Goal: Task Accomplishment & Management: Manage account settings

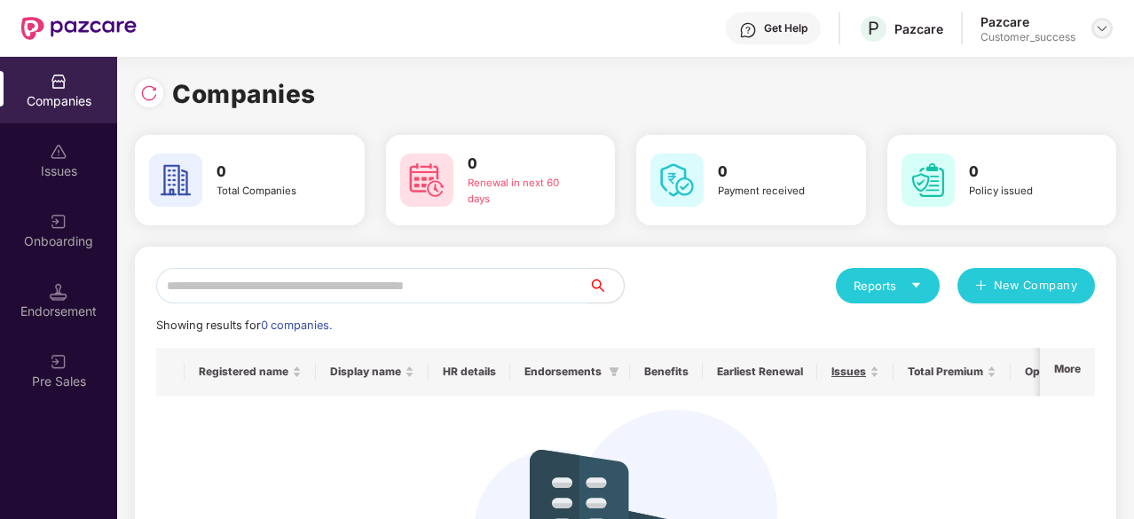
click at [1109, 21] on div at bounding box center [1101, 28] width 21 height 21
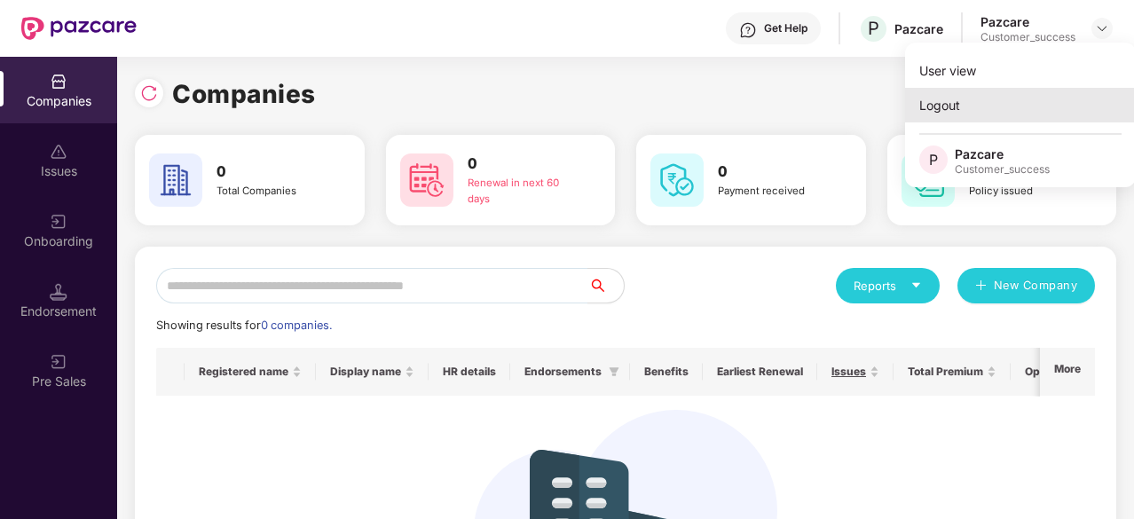
click at [1017, 113] on div "Logout" at bounding box center [1020, 105] width 231 height 35
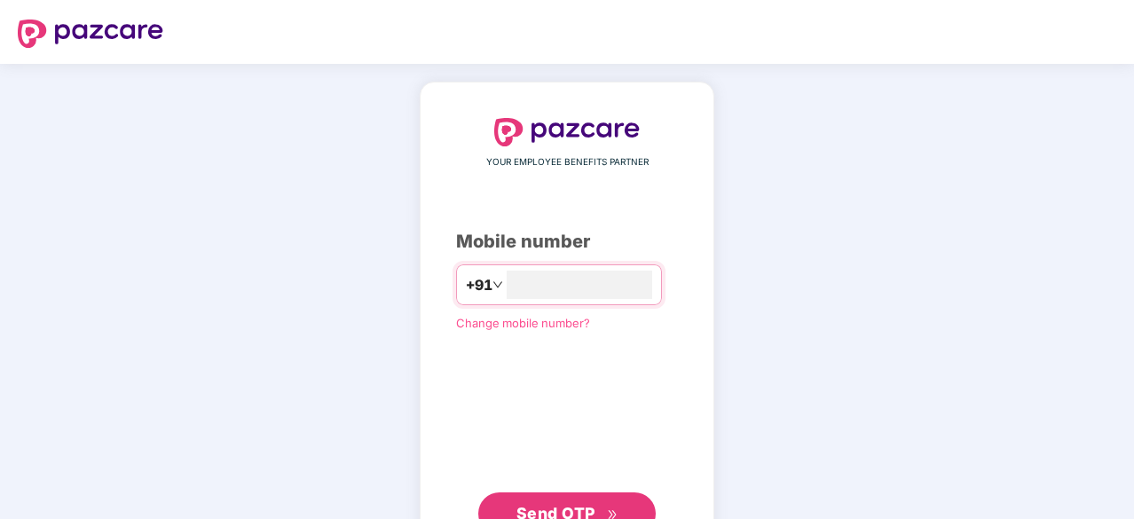
scroll to position [67, 0]
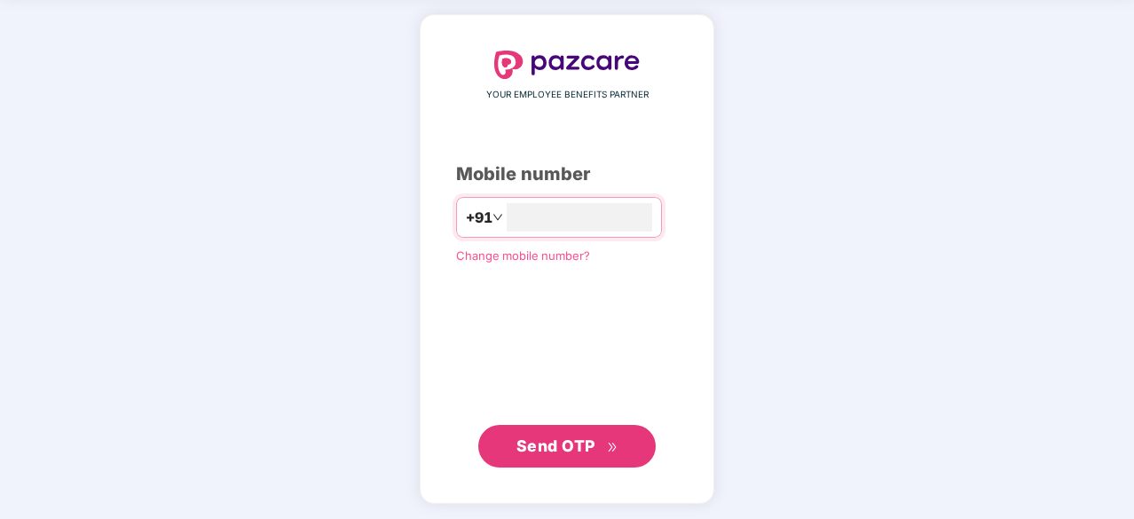
type input "**********"
click at [590, 448] on span "Send OTP" at bounding box center [555, 445] width 79 height 19
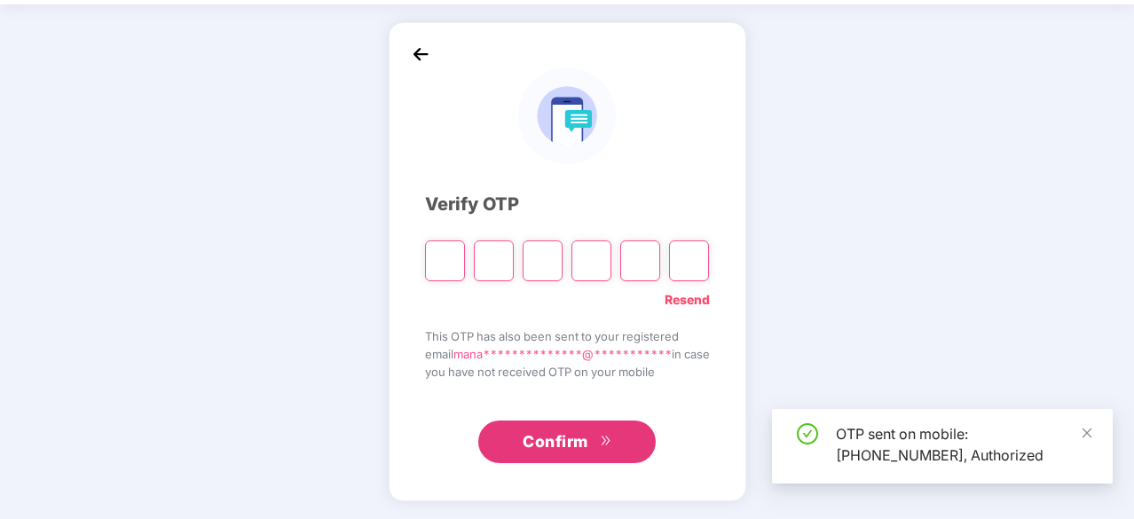
scroll to position [59, 0]
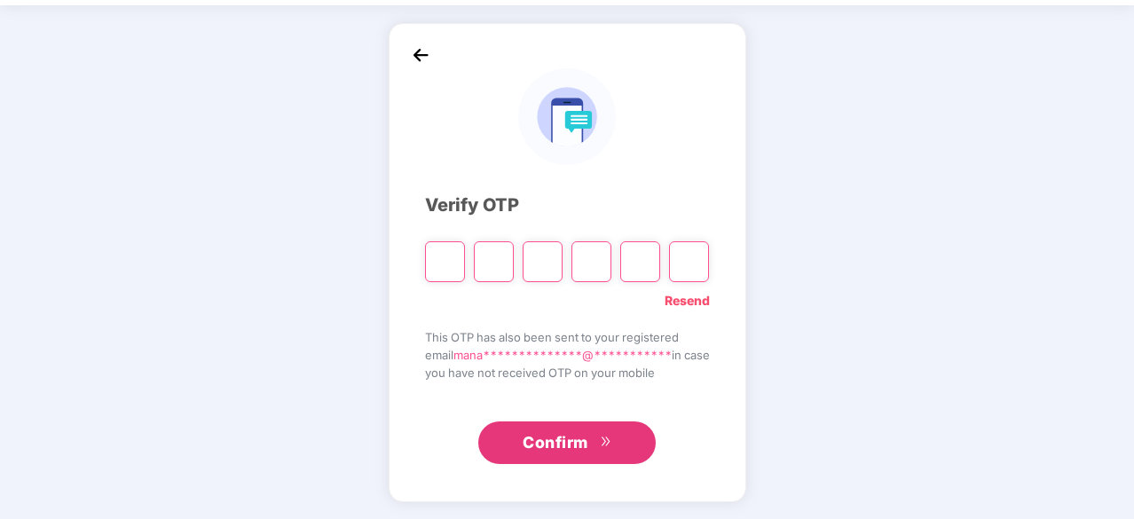
type input "*"
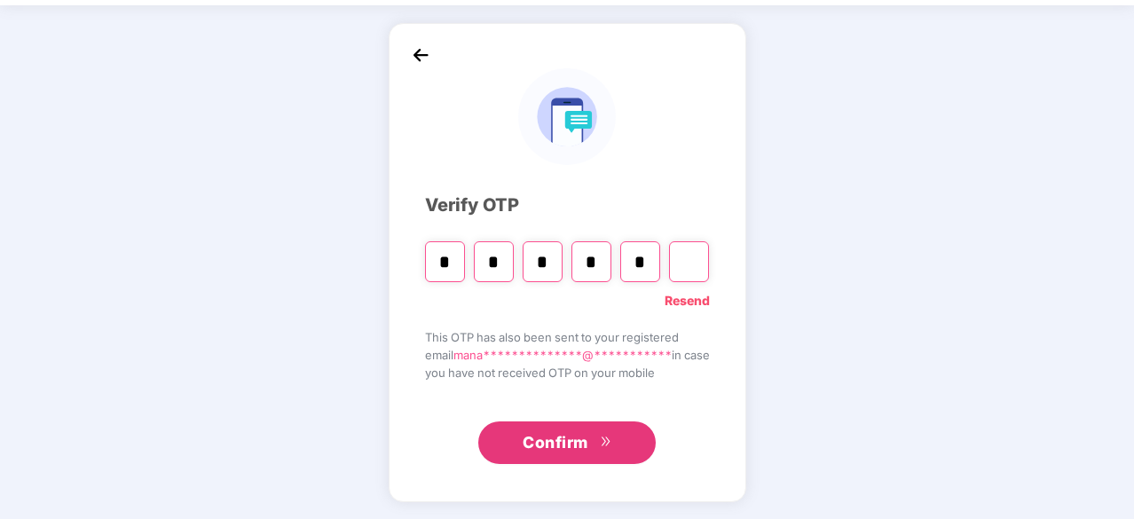
type input "*"
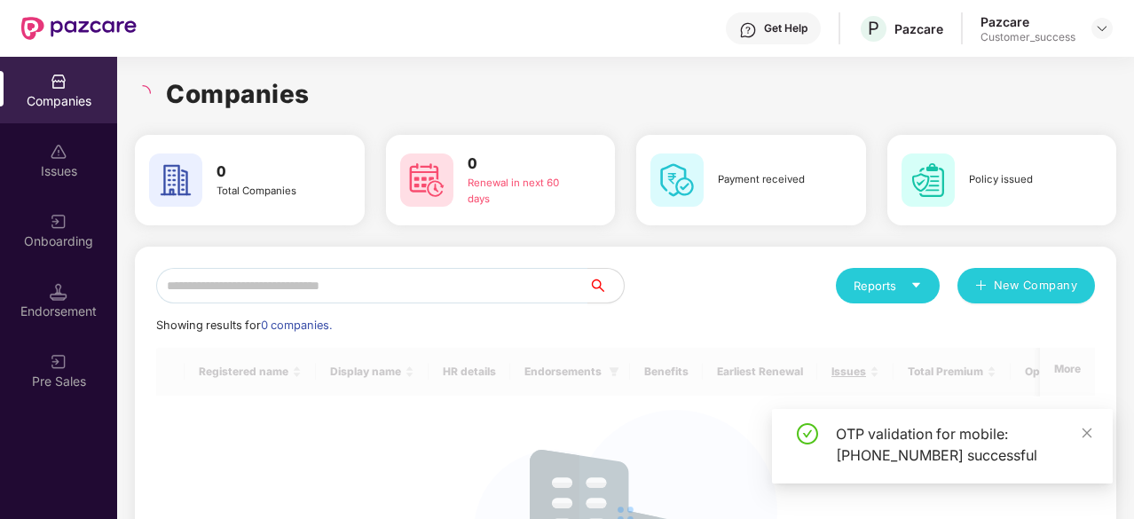
scroll to position [0, 0]
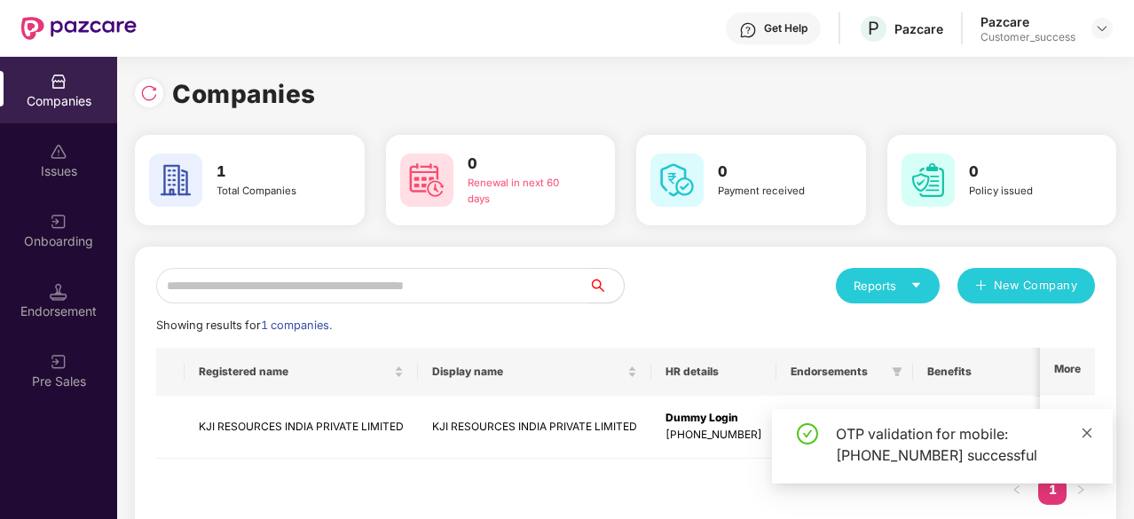
click at [1087, 428] on icon "close" at bounding box center [1086, 433] width 12 height 12
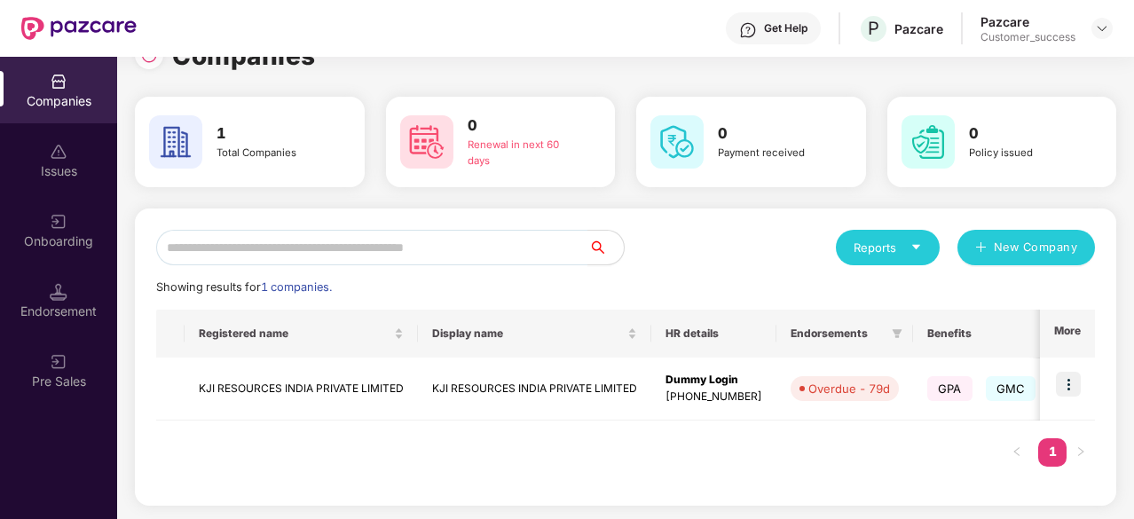
click at [53, 327] on div "Endorsement" at bounding box center [58, 300] width 117 height 67
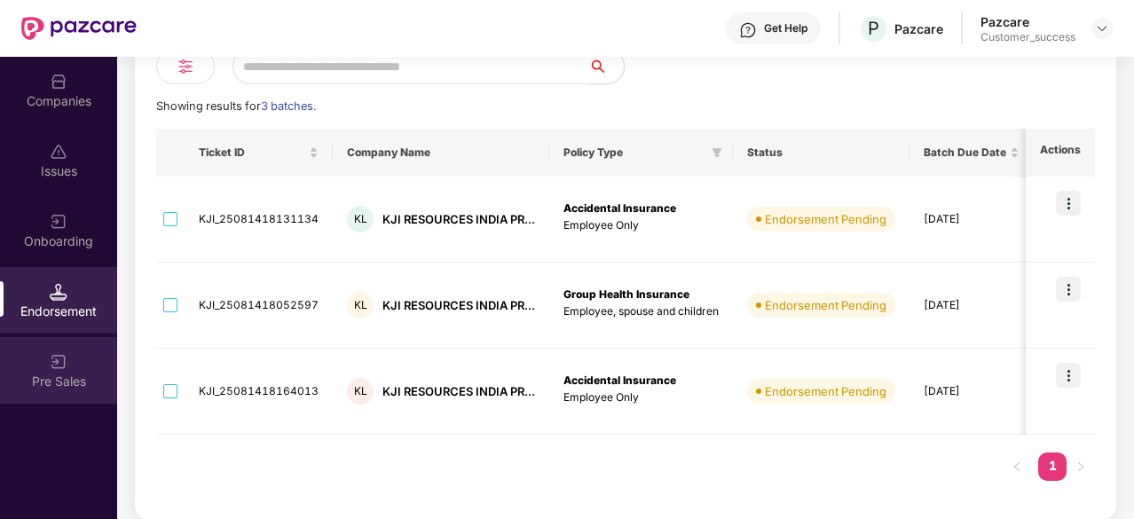
click at [52, 373] on div "Pre Sales" at bounding box center [58, 382] width 117 height 18
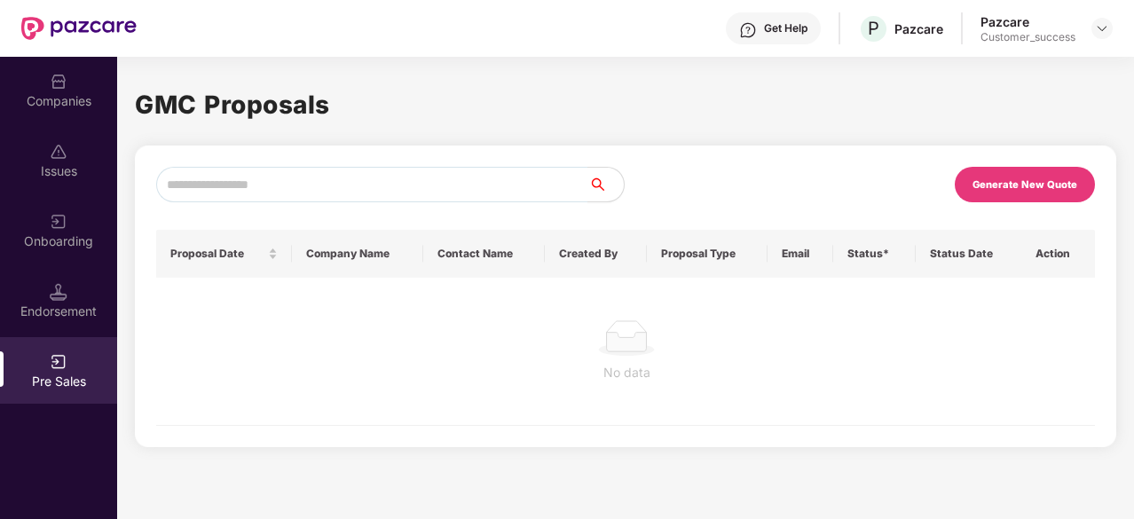
click at [44, 326] on div "Endorsement" at bounding box center [58, 300] width 117 height 67
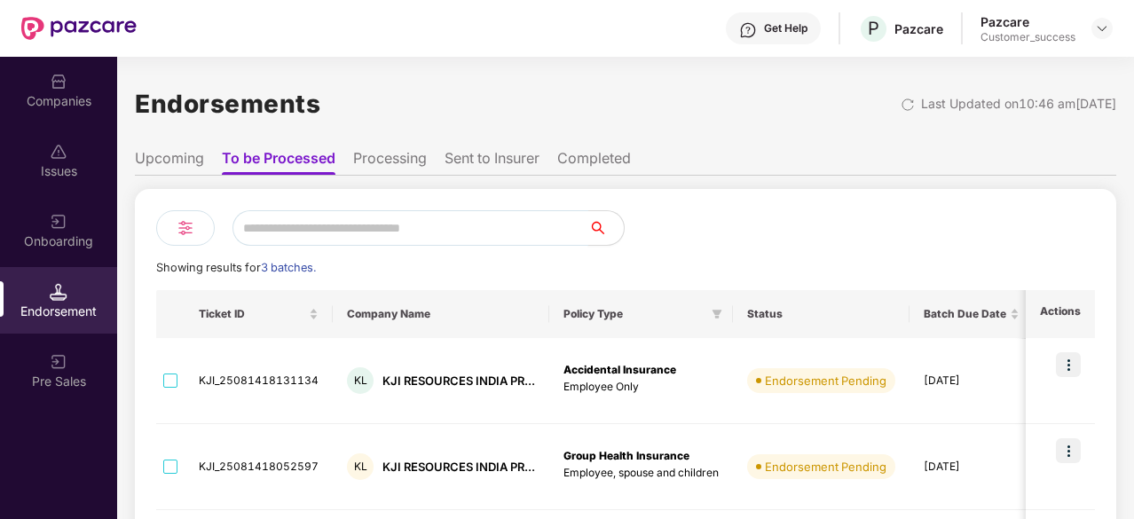
scroll to position [161, 0]
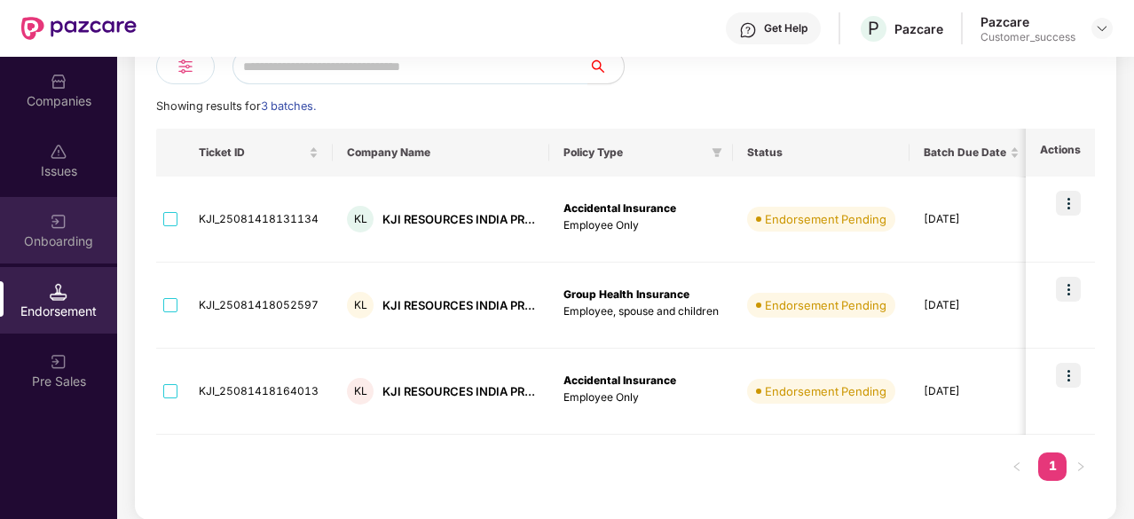
click at [24, 214] on div "Onboarding" at bounding box center [58, 230] width 117 height 67
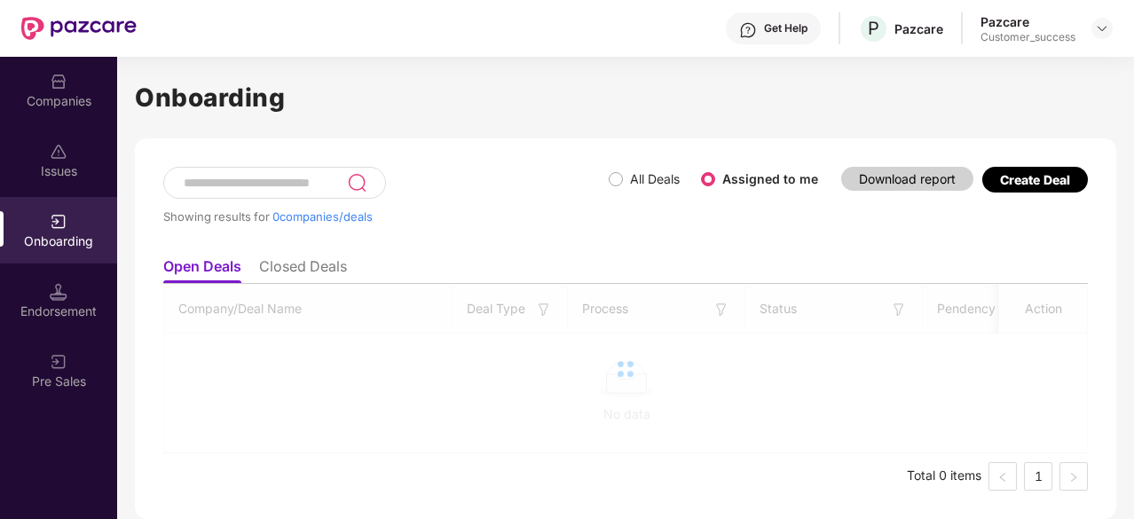
scroll to position [0, 0]
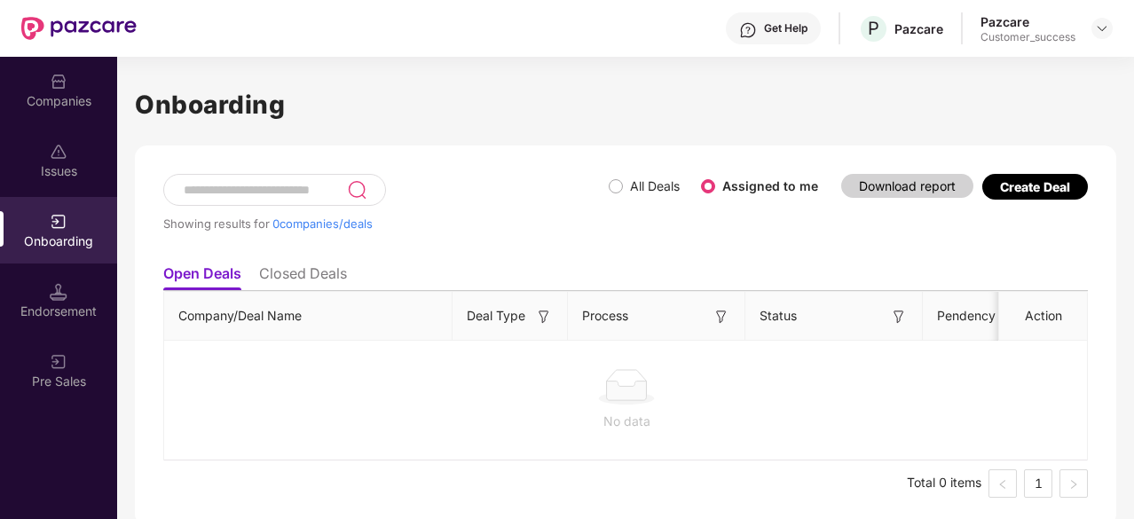
click at [63, 192] on div "Issues" at bounding box center [58, 160] width 117 height 67
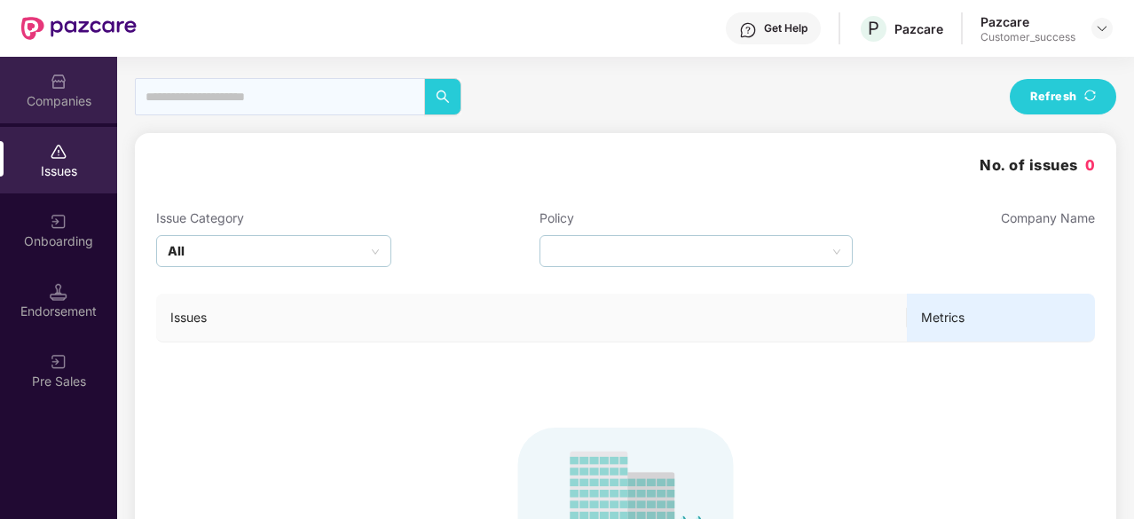
click at [48, 100] on div "Companies" at bounding box center [58, 101] width 117 height 18
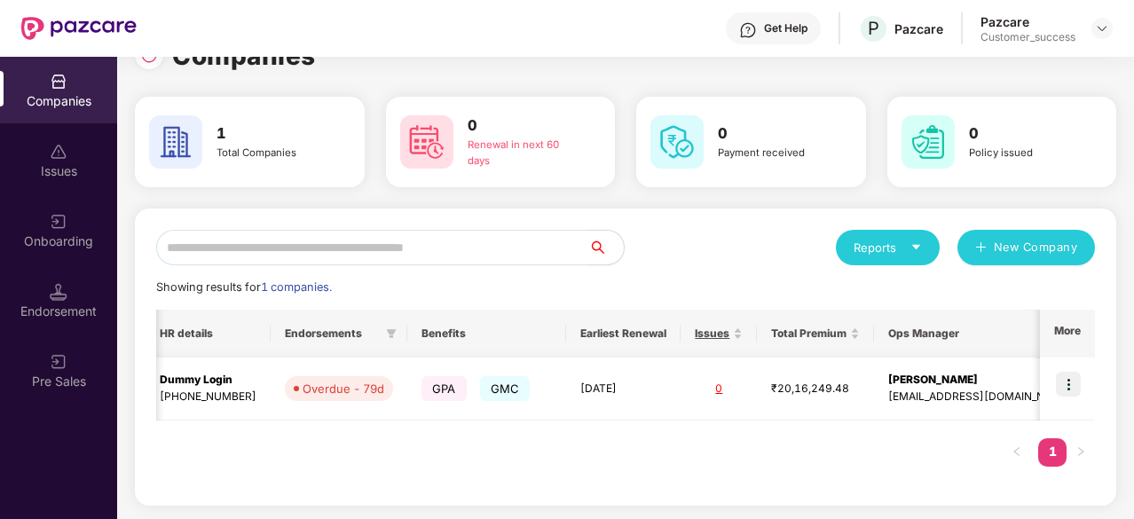
scroll to position [0, 506]
click at [1068, 381] on img at bounding box center [1067, 384] width 25 height 25
click at [836, 459] on div "Registered name Display name HR details Endorsements Benefits Earliest Renewal …" at bounding box center [625, 397] width 938 height 175
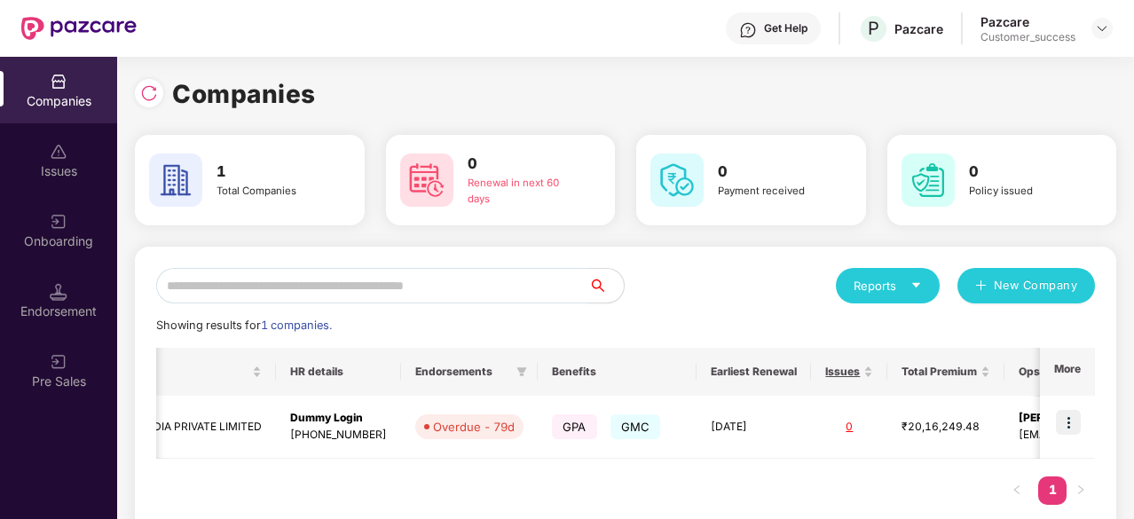
scroll to position [0, 0]
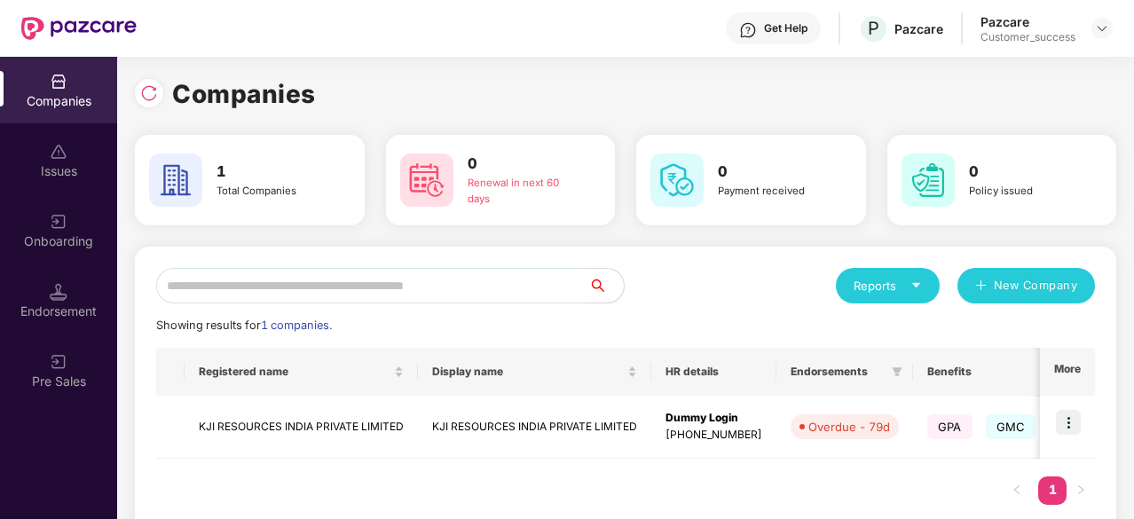
click at [381, 453] on td "KJI RESOURCES INDIA PRIVATE LIMITED" at bounding box center [300, 427] width 233 height 63
click at [285, 426] on td "KJI RESOURCES INDIA PRIVATE LIMITED" at bounding box center [300, 427] width 233 height 63
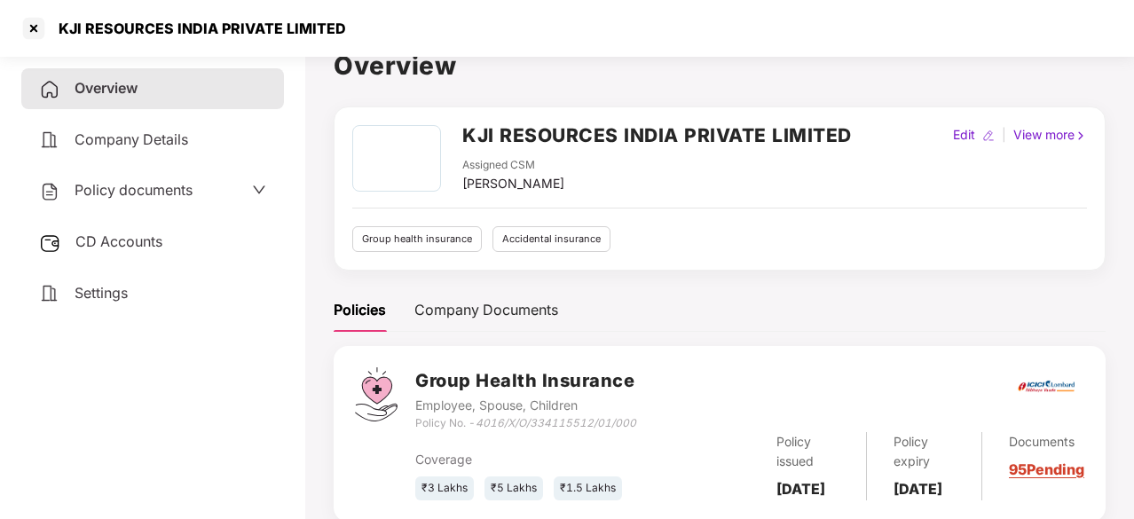
scroll to position [0, 0]
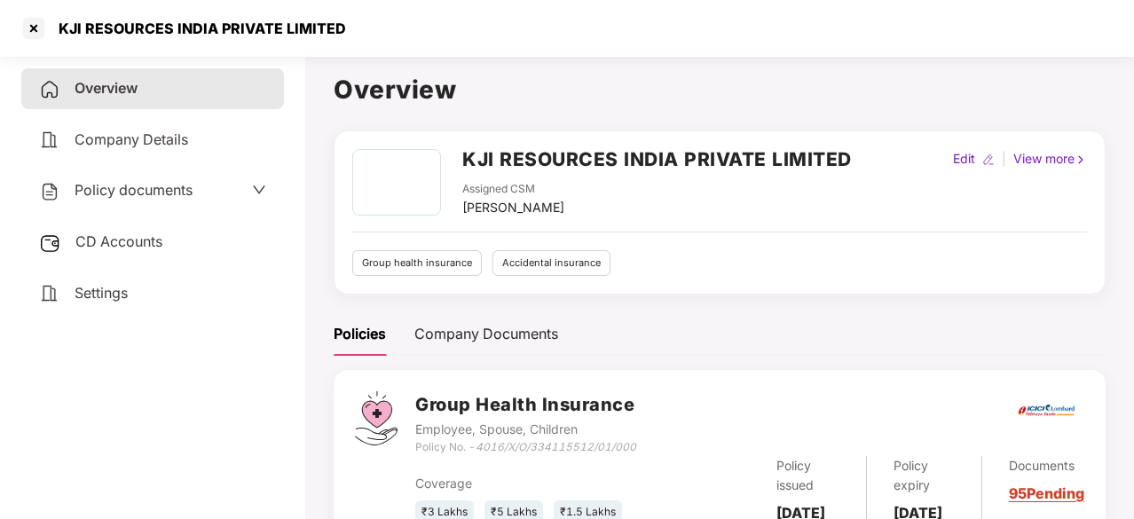
click at [571, 272] on div "Accidental insurance" at bounding box center [551, 263] width 118 height 26
click at [982, 153] on img at bounding box center [988, 159] width 12 height 12
select select "****"
select select "**********"
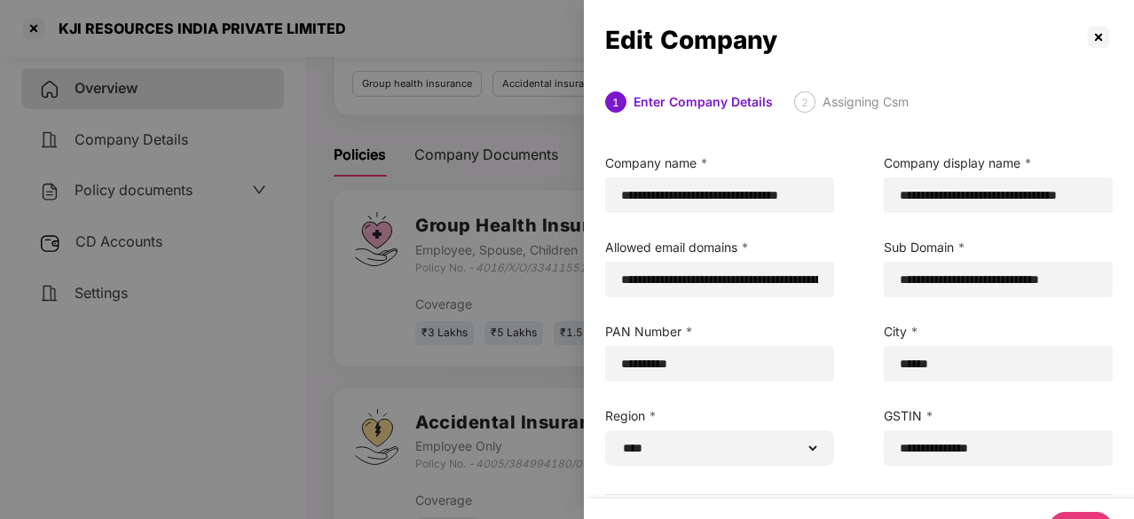
click at [805, 105] on span "2" at bounding box center [804, 102] width 7 height 13
click at [839, 101] on div "Assigning Csm" at bounding box center [865, 101] width 86 height 21
click at [1091, 39] on p at bounding box center [1098, 37] width 28 height 28
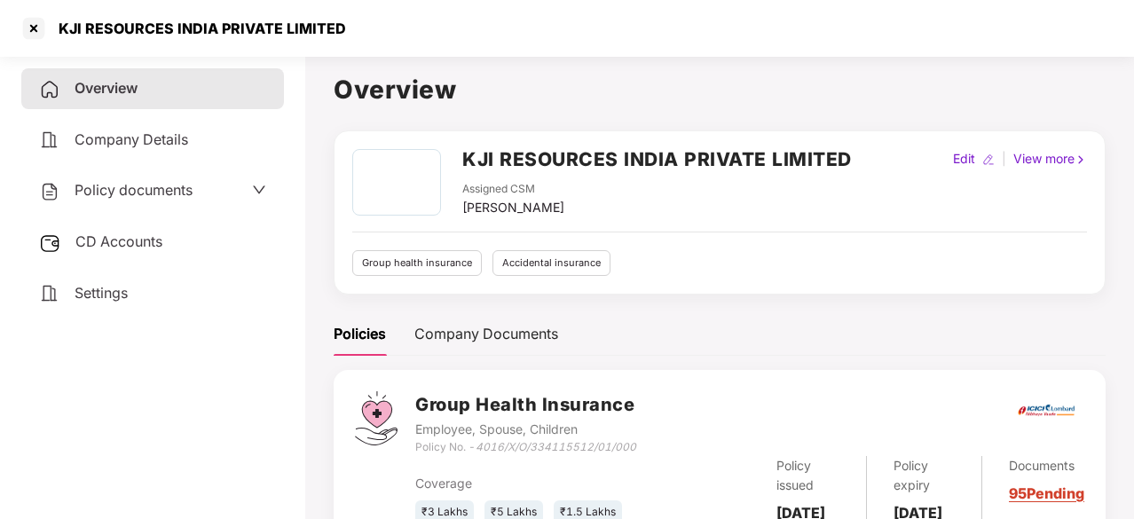
click at [1071, 161] on div "View more" at bounding box center [1049, 159] width 81 height 20
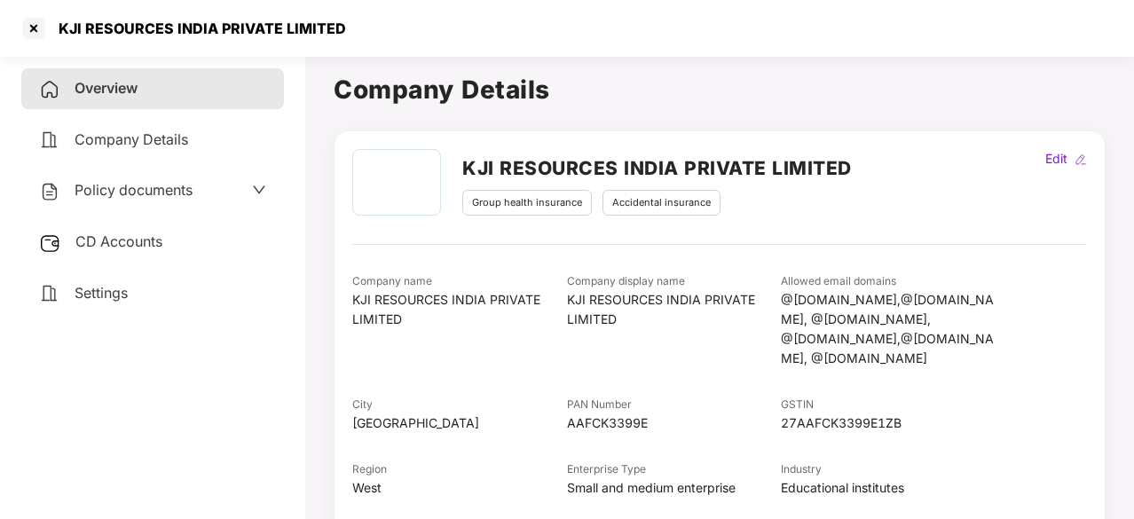
click at [222, 76] on div "Overview" at bounding box center [152, 88] width 263 height 41
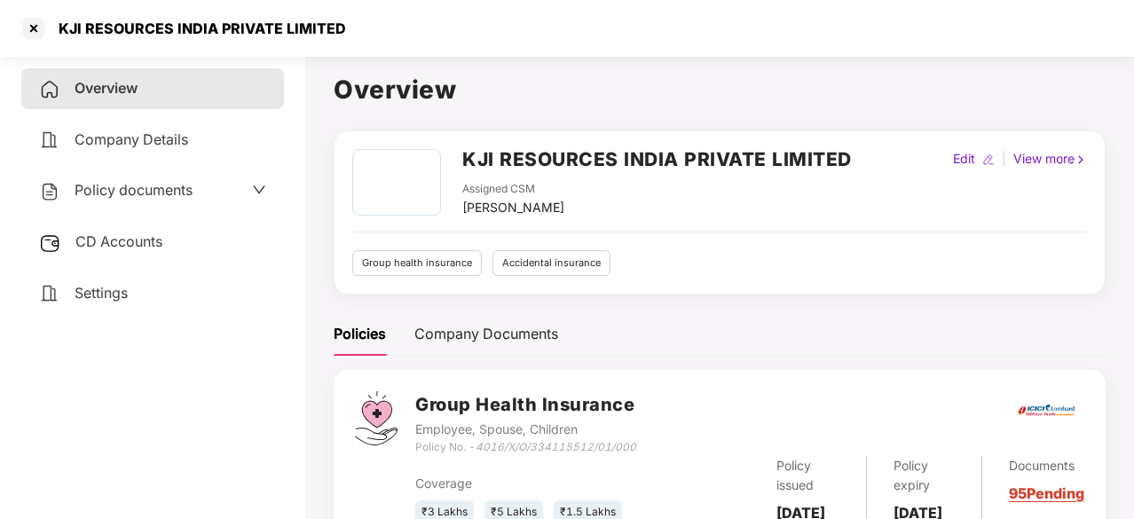
scroll to position [309, 0]
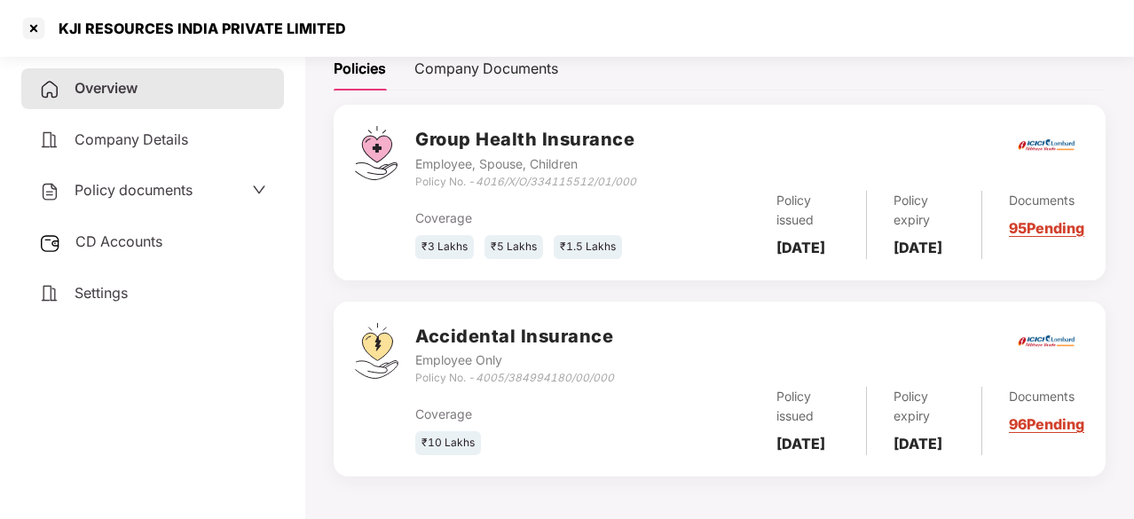
click at [241, 137] on div "Company Details" at bounding box center [152, 140] width 263 height 41
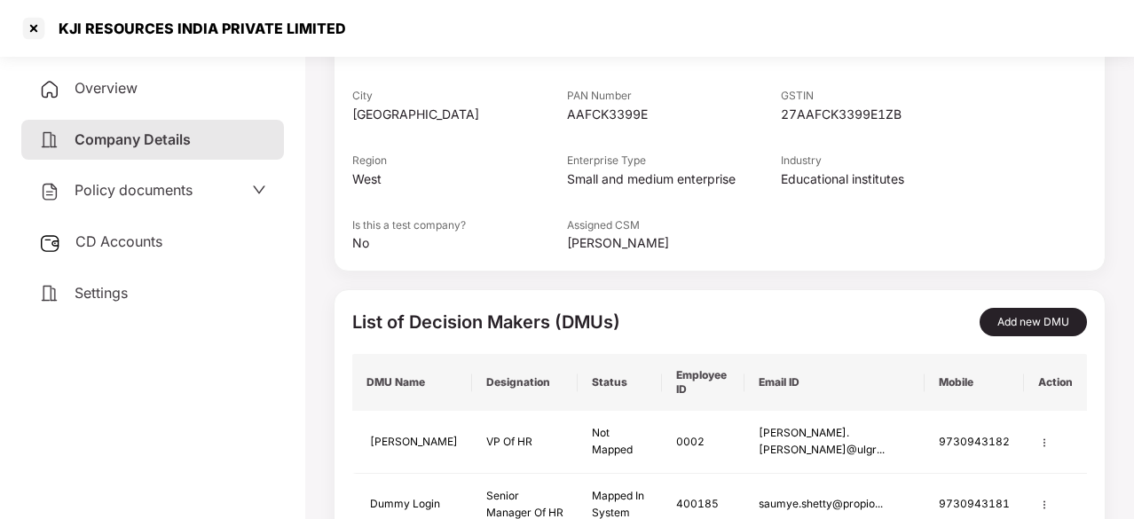
scroll to position [381, 0]
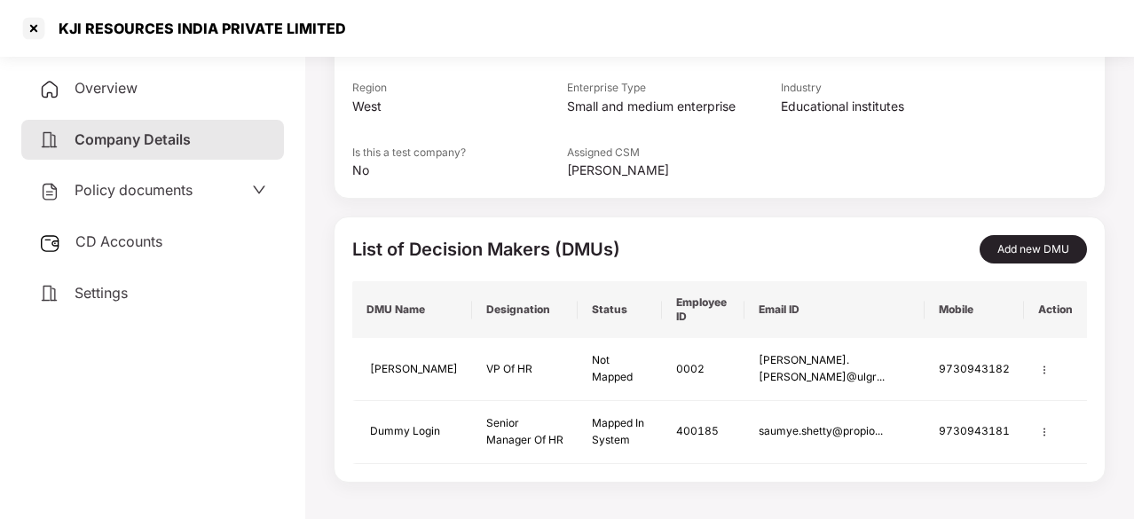
click at [182, 200] on div "Policy documents" at bounding box center [115, 190] width 153 height 23
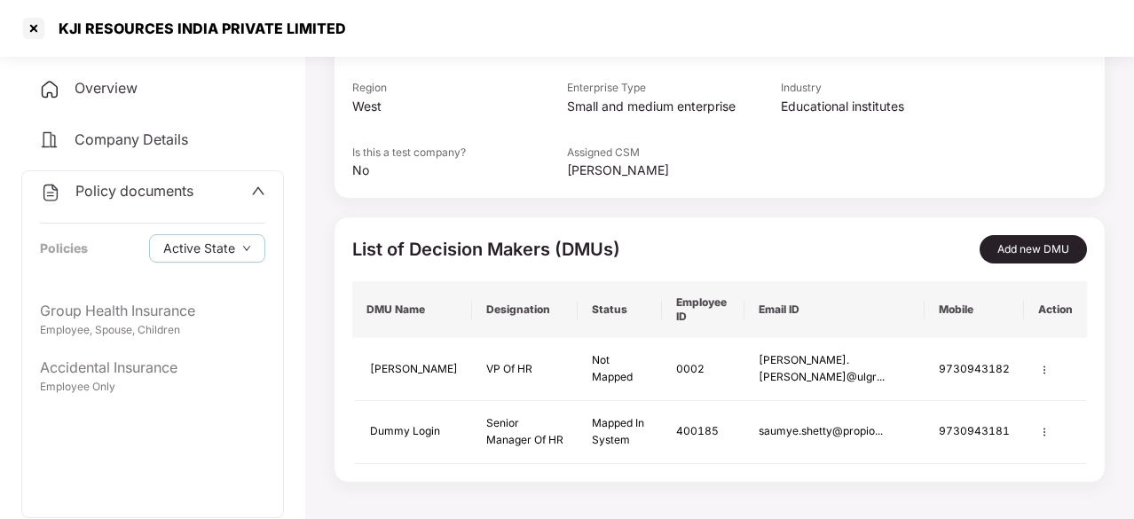
click at [252, 196] on icon "up" at bounding box center [258, 191] width 14 height 14
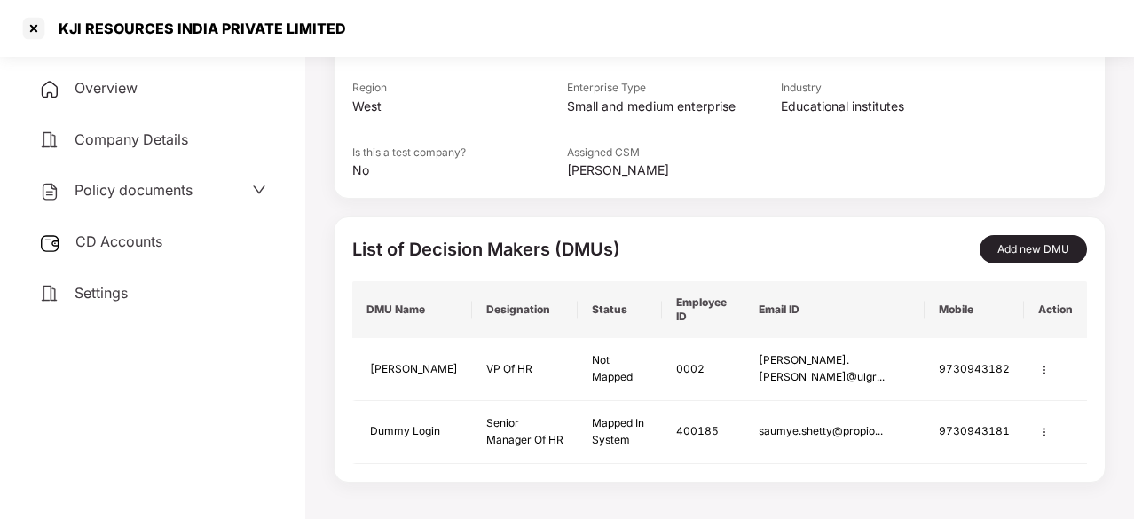
click at [196, 239] on div "CD Accounts" at bounding box center [152, 242] width 263 height 41
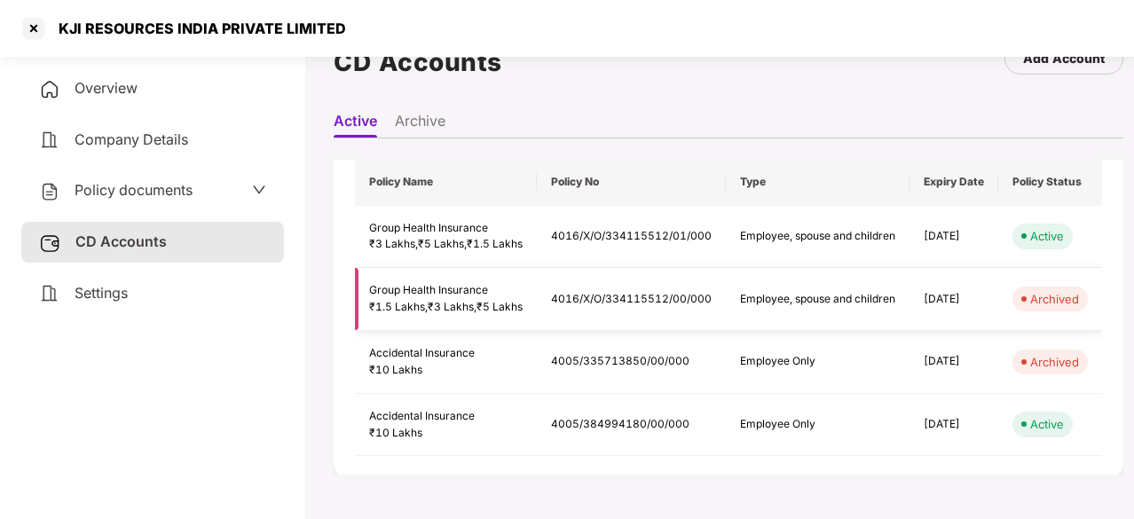
scroll to position [0, 0]
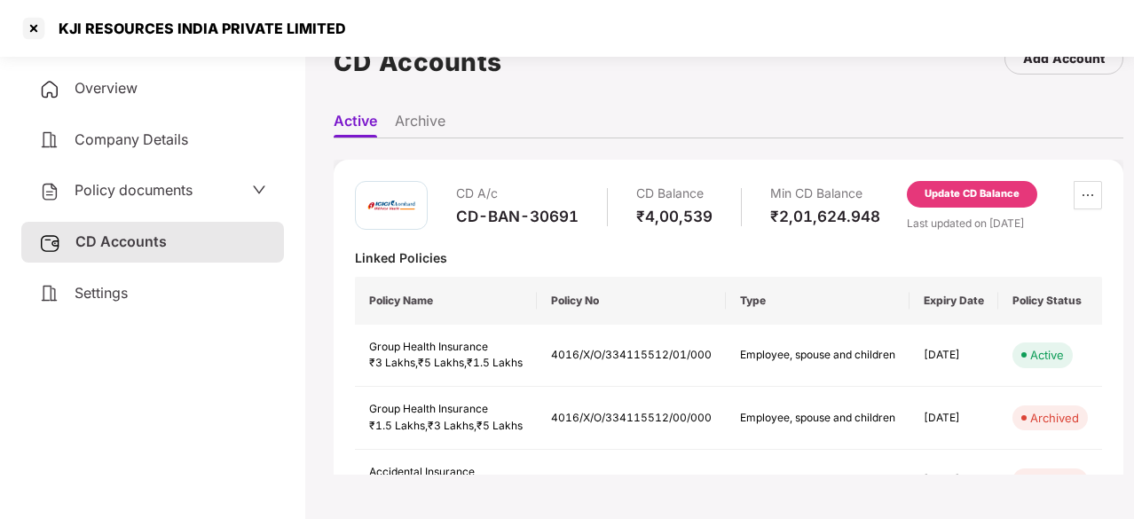
click at [158, 294] on div "Settings" at bounding box center [152, 293] width 263 height 41
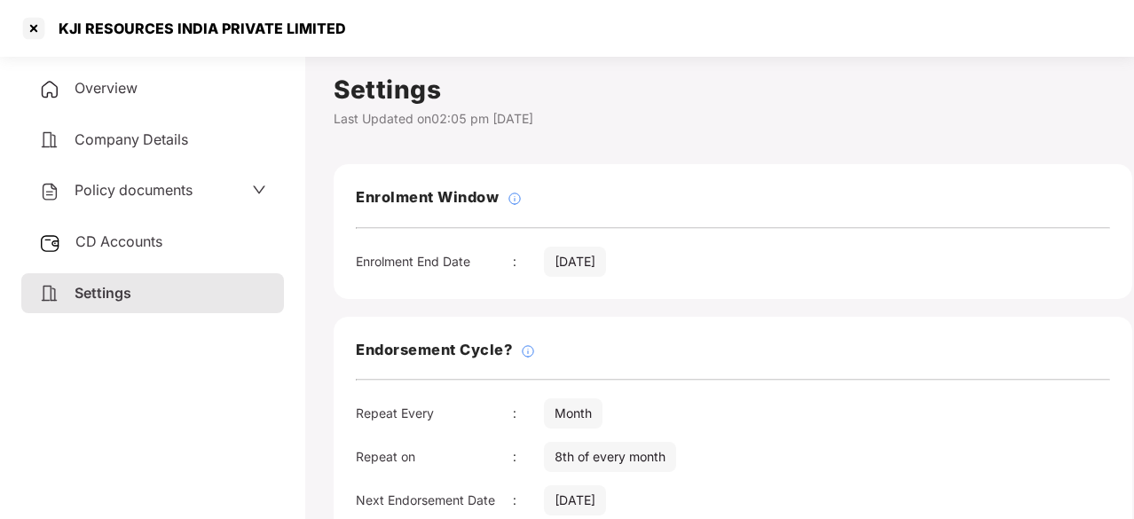
click at [188, 98] on div "Overview" at bounding box center [152, 88] width 263 height 41
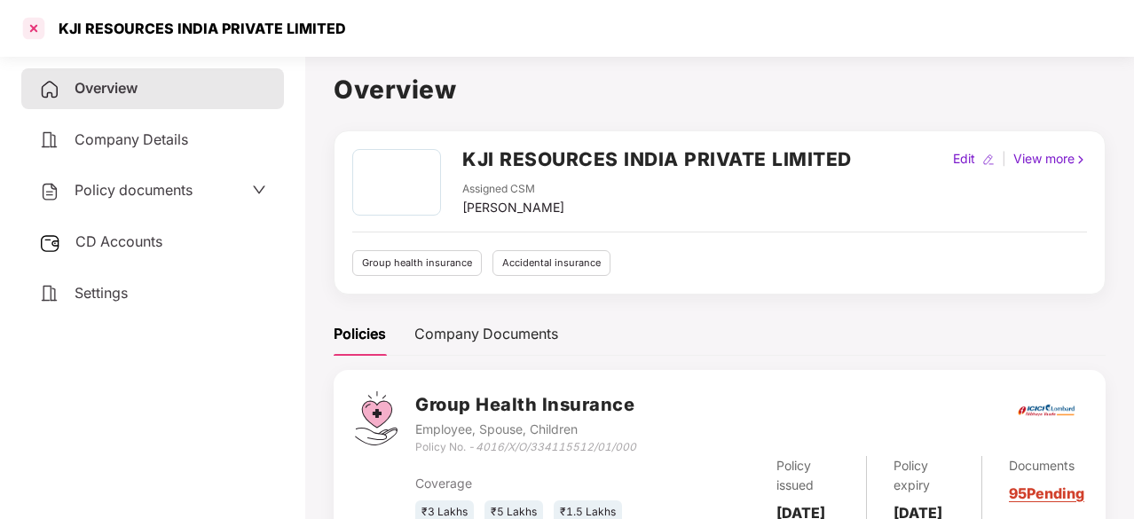
click at [34, 26] on div at bounding box center [34, 28] width 28 height 28
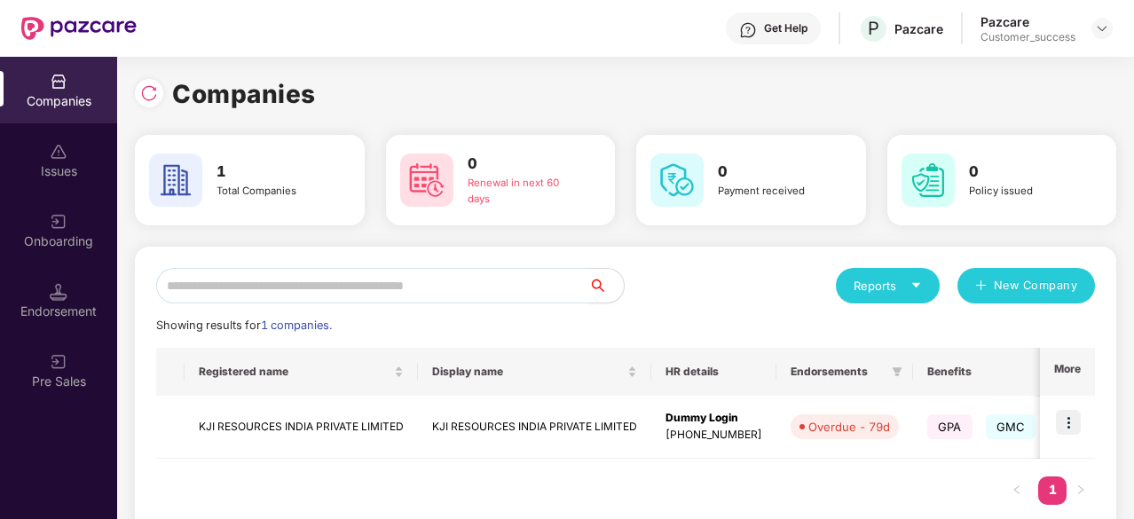
scroll to position [38, 0]
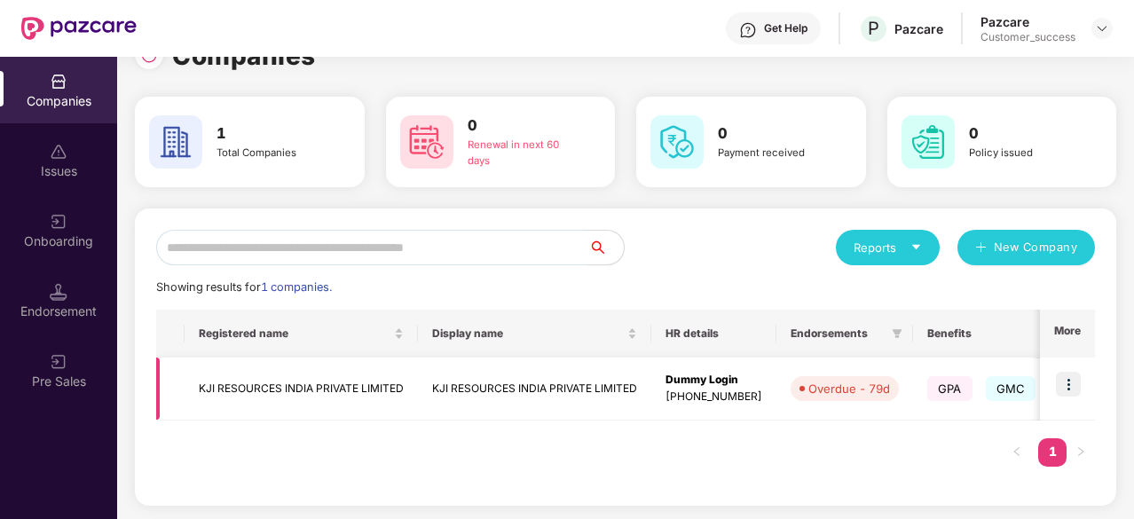
click at [831, 385] on div "Overdue - 79d" at bounding box center [849, 389] width 82 height 18
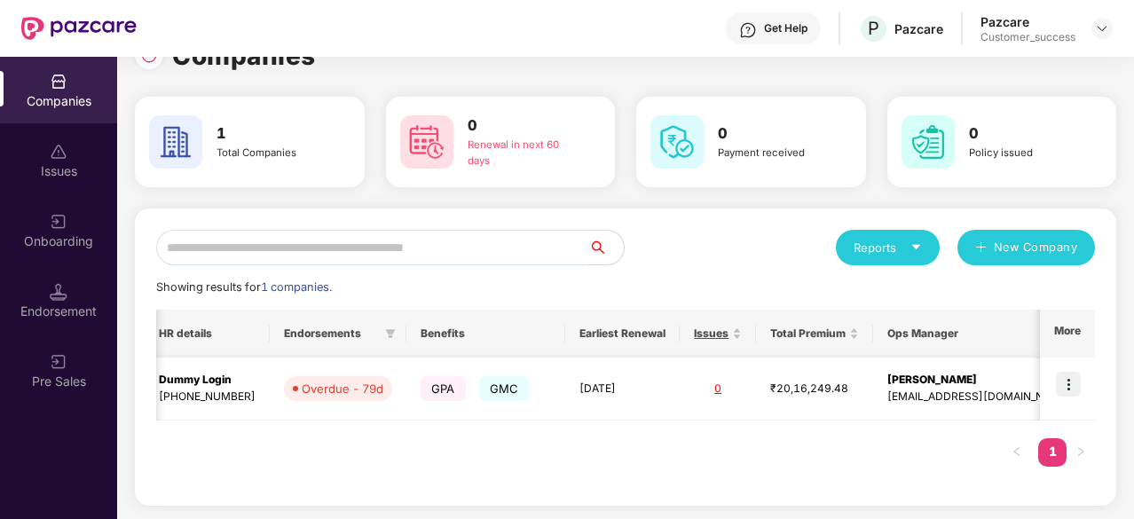
scroll to position [0, 0]
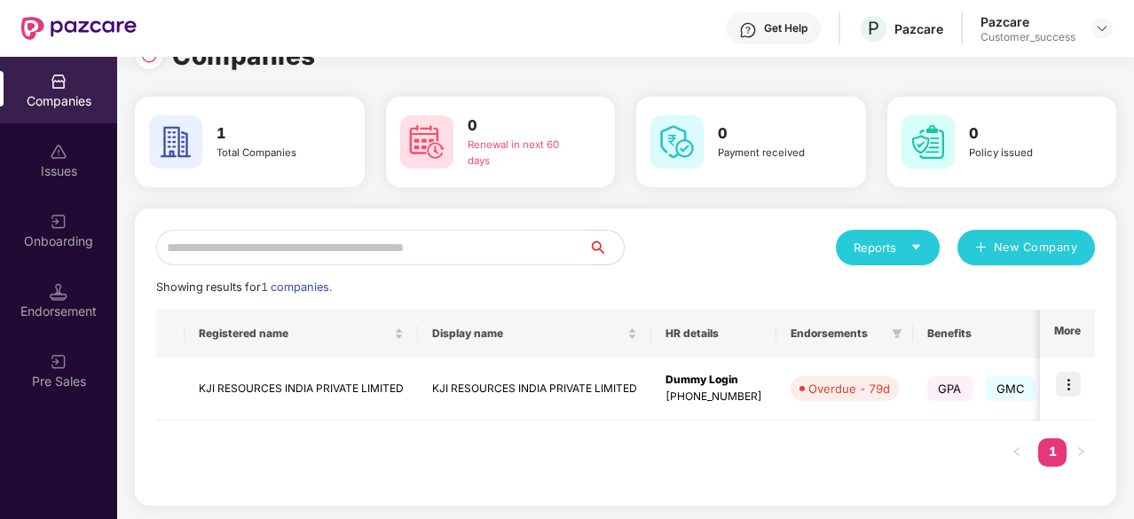
click at [720, 436] on div "Registered name Display name HR details Endorsements Benefits Earliest Renewal …" at bounding box center [625, 397] width 938 height 175
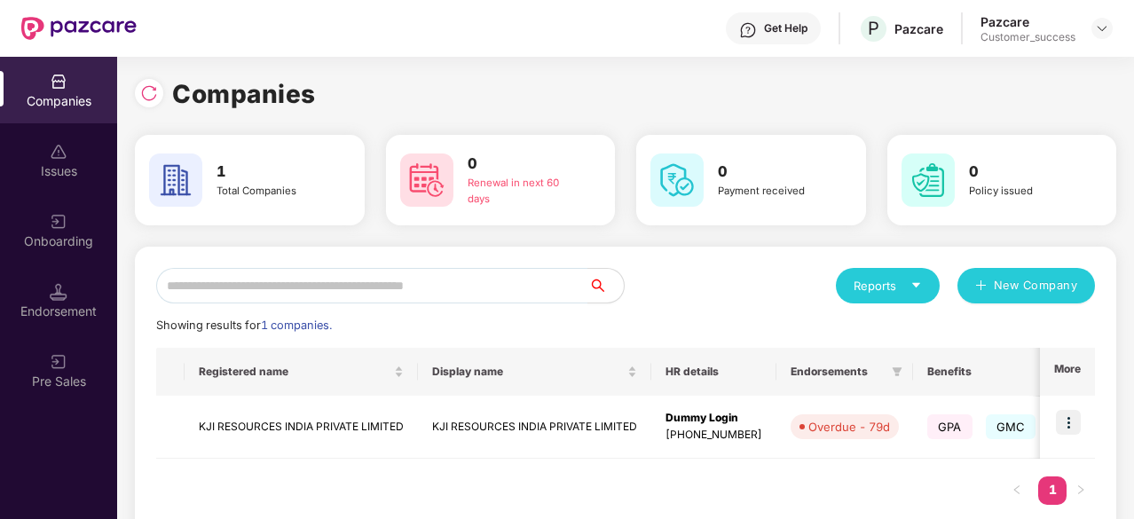
scroll to position [38, 0]
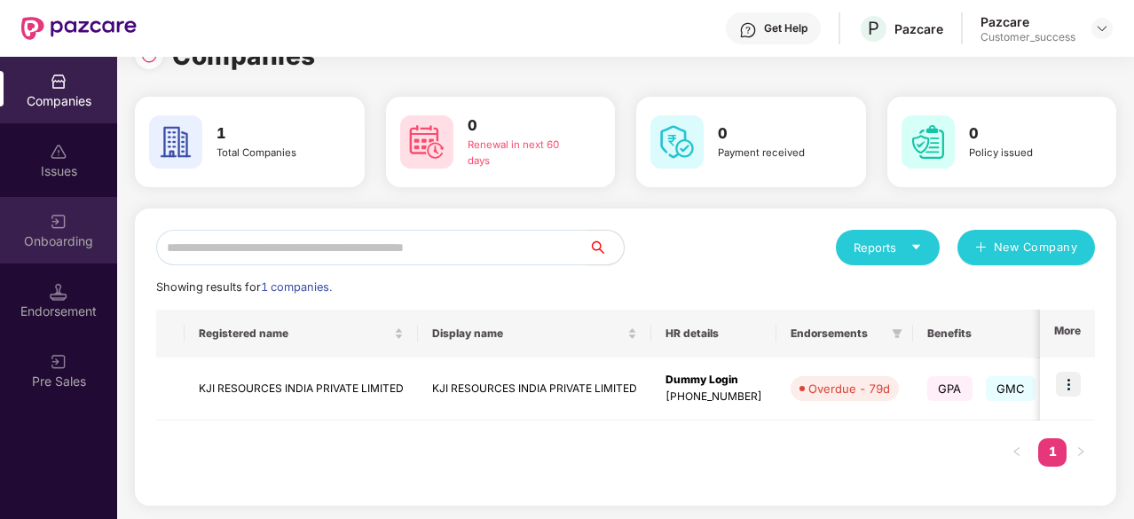
click at [73, 238] on div "Onboarding" at bounding box center [58, 241] width 117 height 18
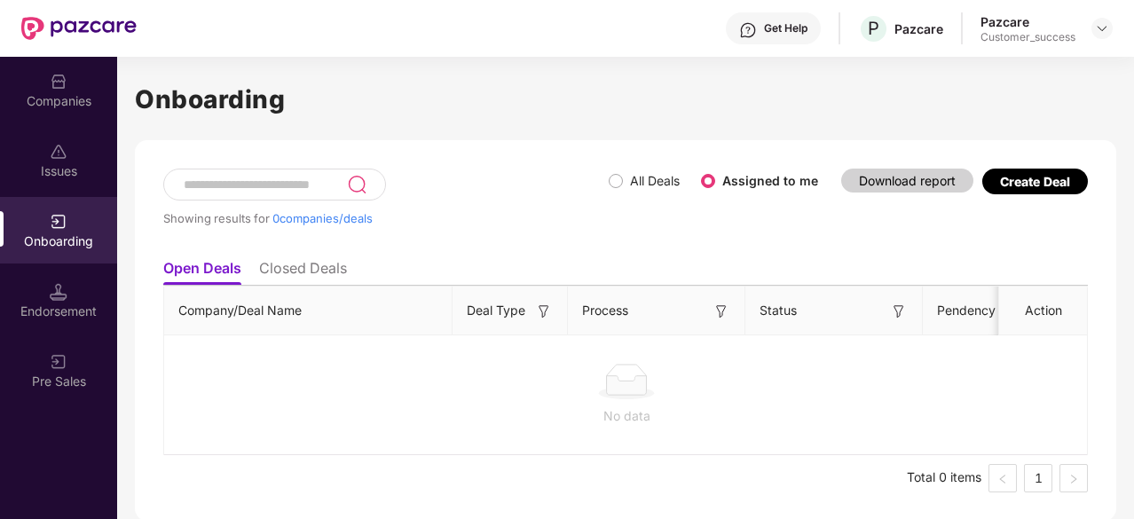
scroll to position [4, 0]
click at [75, 289] on div "Endorsement" at bounding box center [58, 300] width 117 height 67
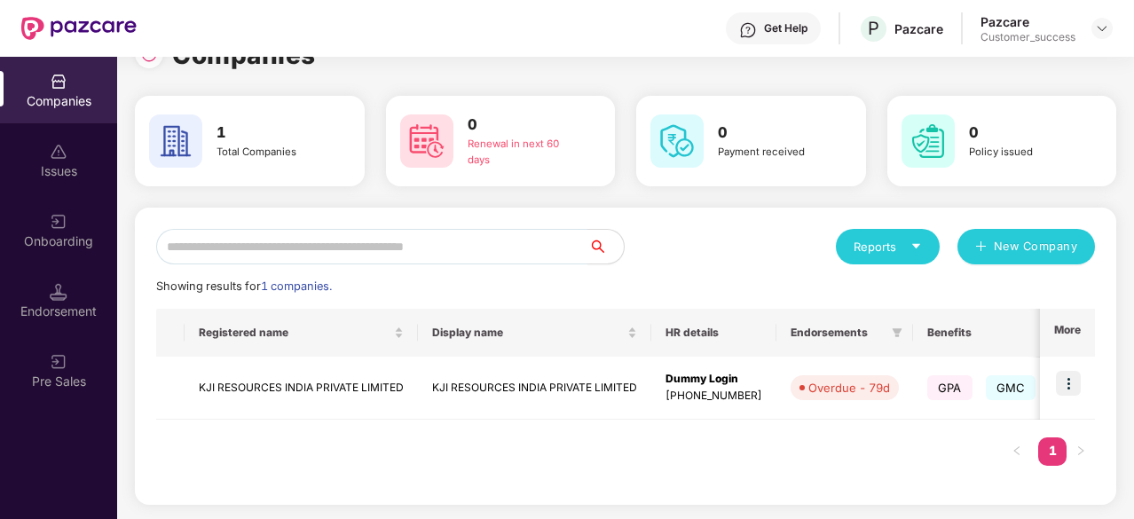
scroll to position [0, 0]
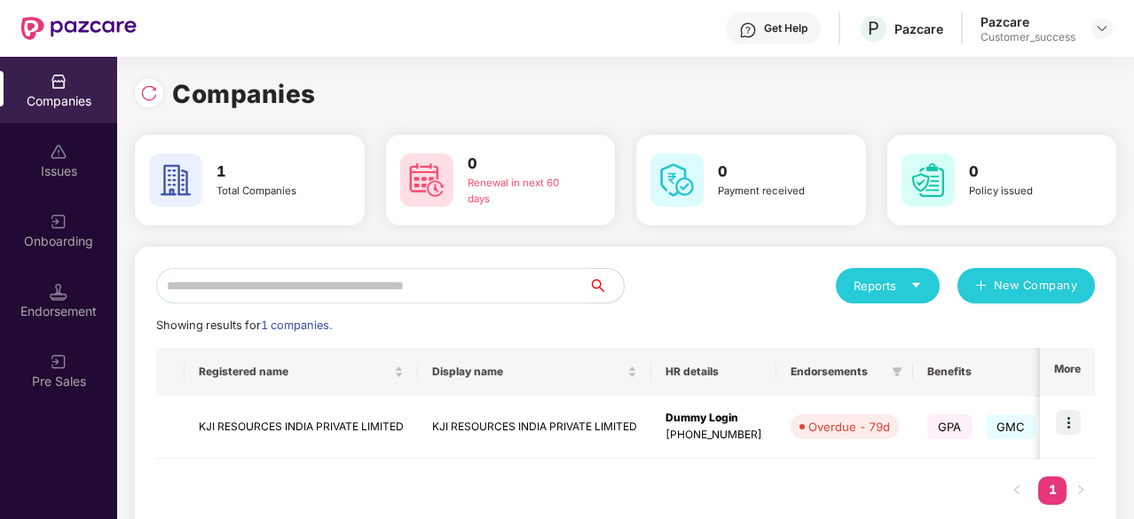
click at [299, 283] on input "text" at bounding box center [372, 285] width 432 height 35
click at [294, 288] on input "text" at bounding box center [372, 285] width 432 height 35
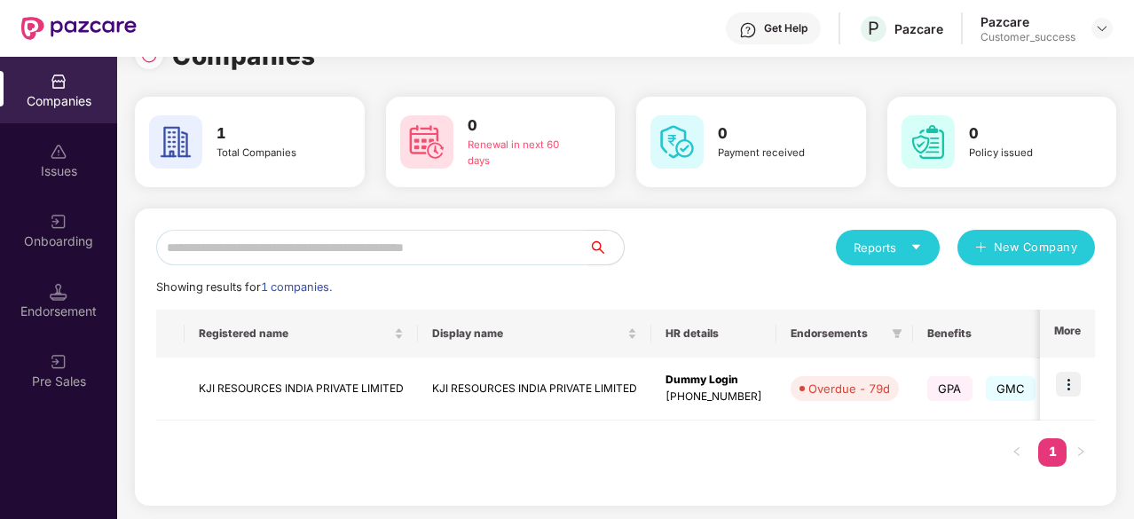
click at [864, 358] on td "Overdue - 79d" at bounding box center [844, 388] width 137 height 63
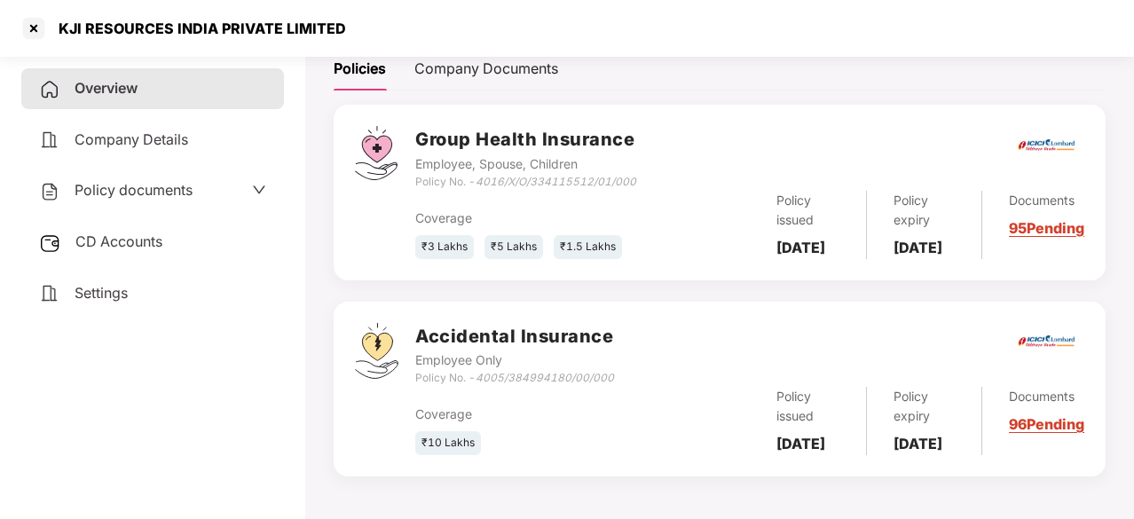
scroll to position [0, 0]
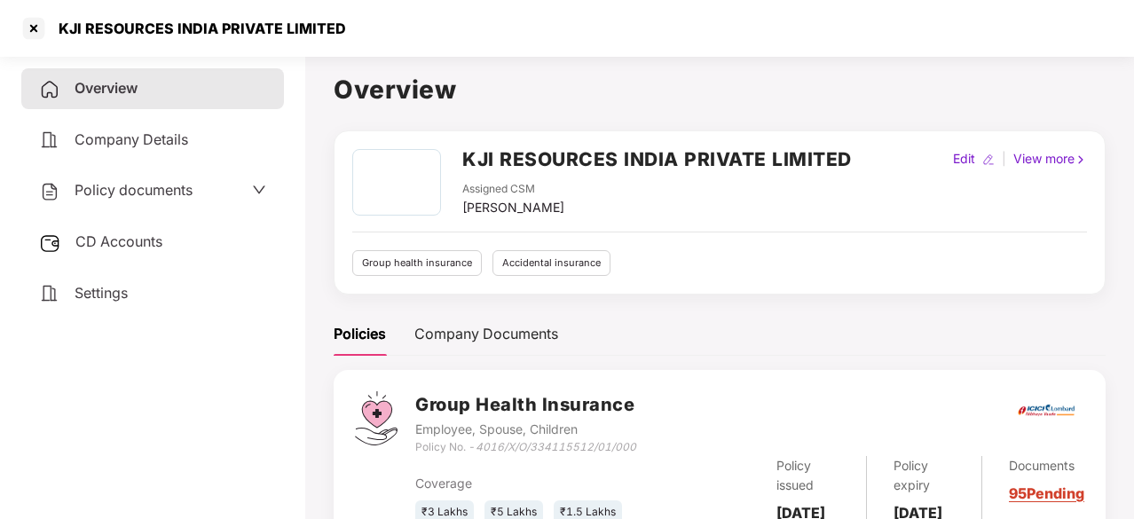
click at [764, 244] on div "KJI RESOURCES INDIA PRIVATE LIMITED Assigned CSM [PERSON_NAME] Edit | View more…" at bounding box center [719, 212] width 734 height 127
click at [252, 192] on icon "down" at bounding box center [259, 190] width 14 height 14
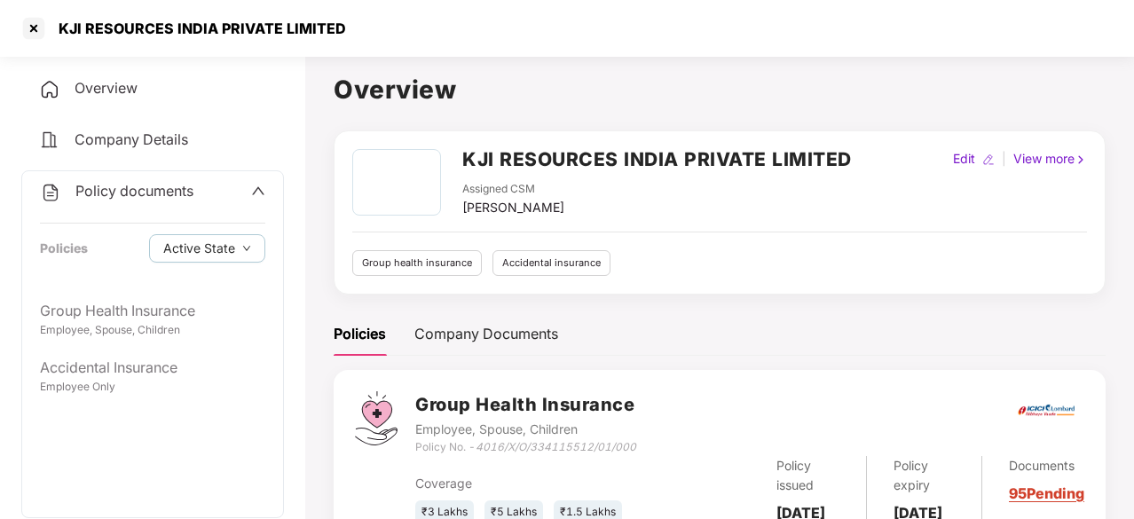
click at [251, 192] on icon "up" at bounding box center [258, 191] width 14 height 14
